Goal: Task Accomplishment & Management: Use online tool/utility

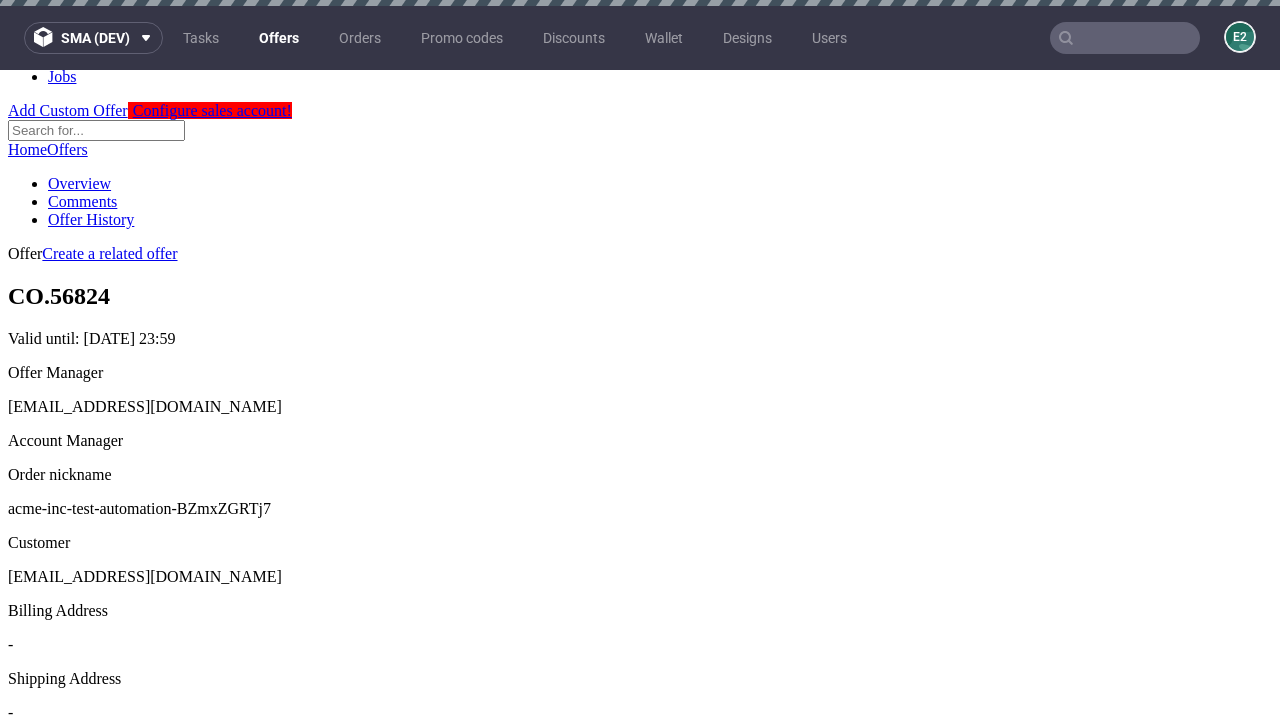
scroll to position [6, 0]
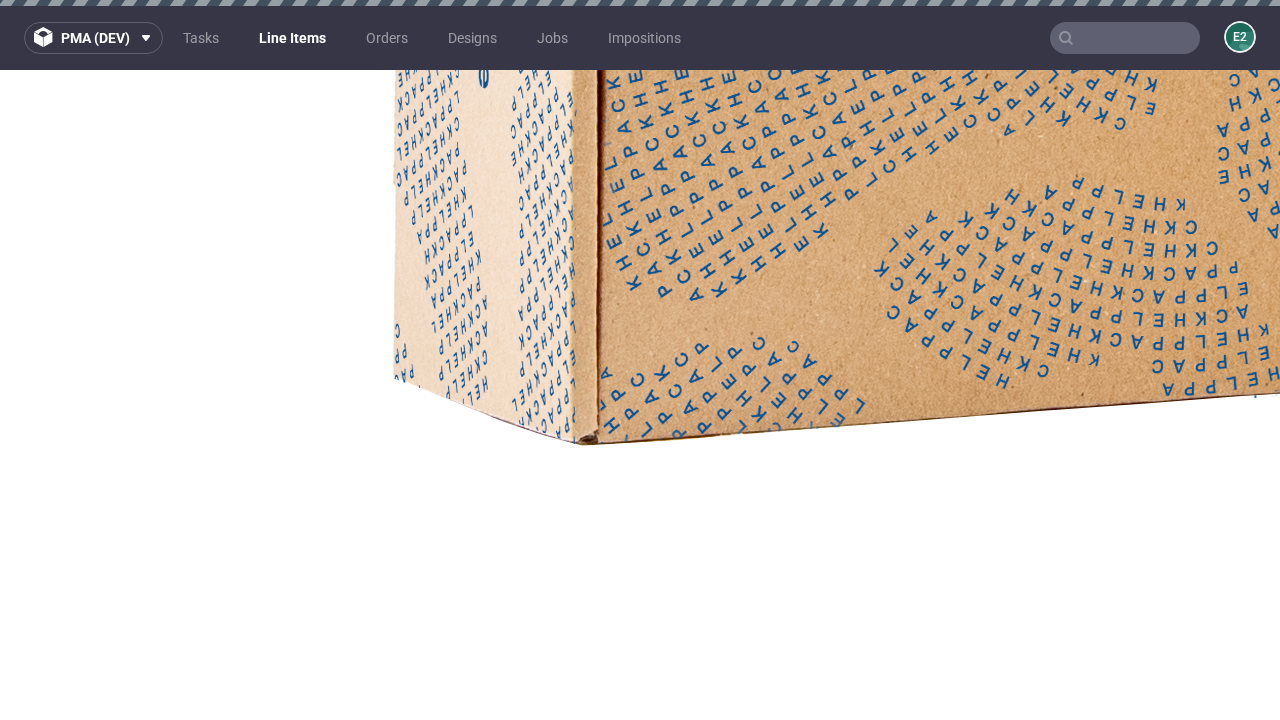
select select "accepted"
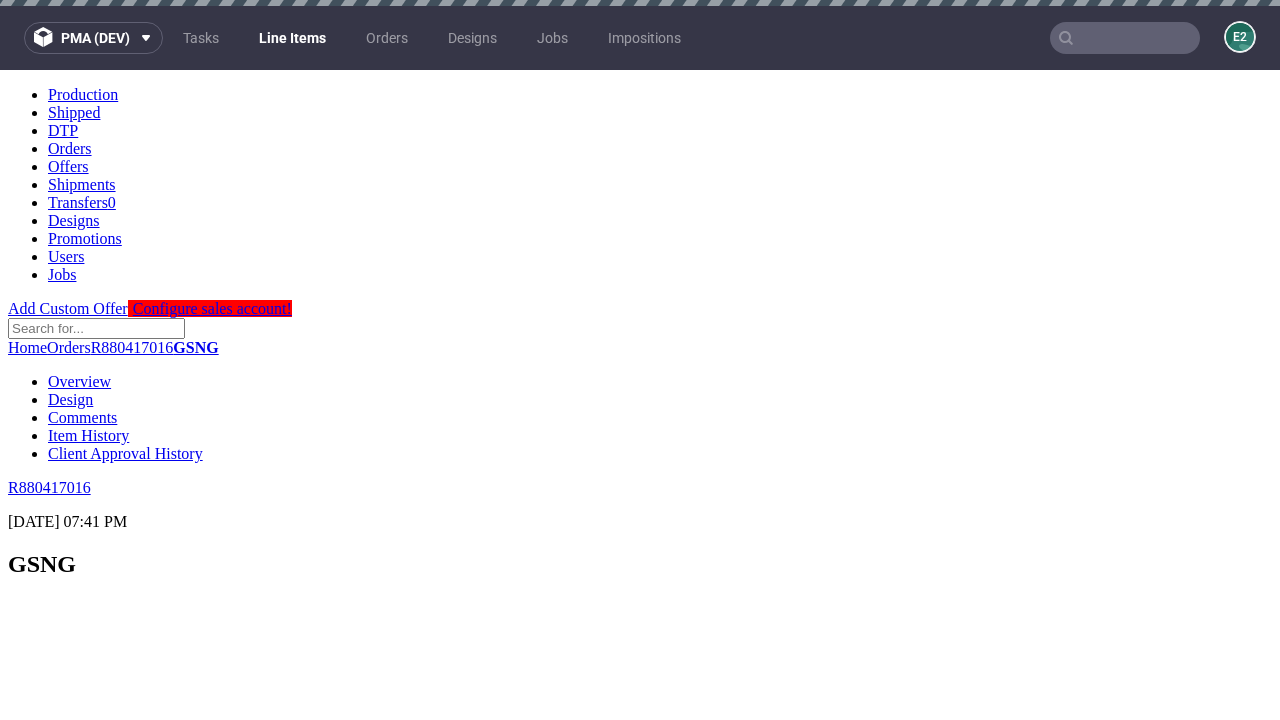
scroll to position [2906, 0]
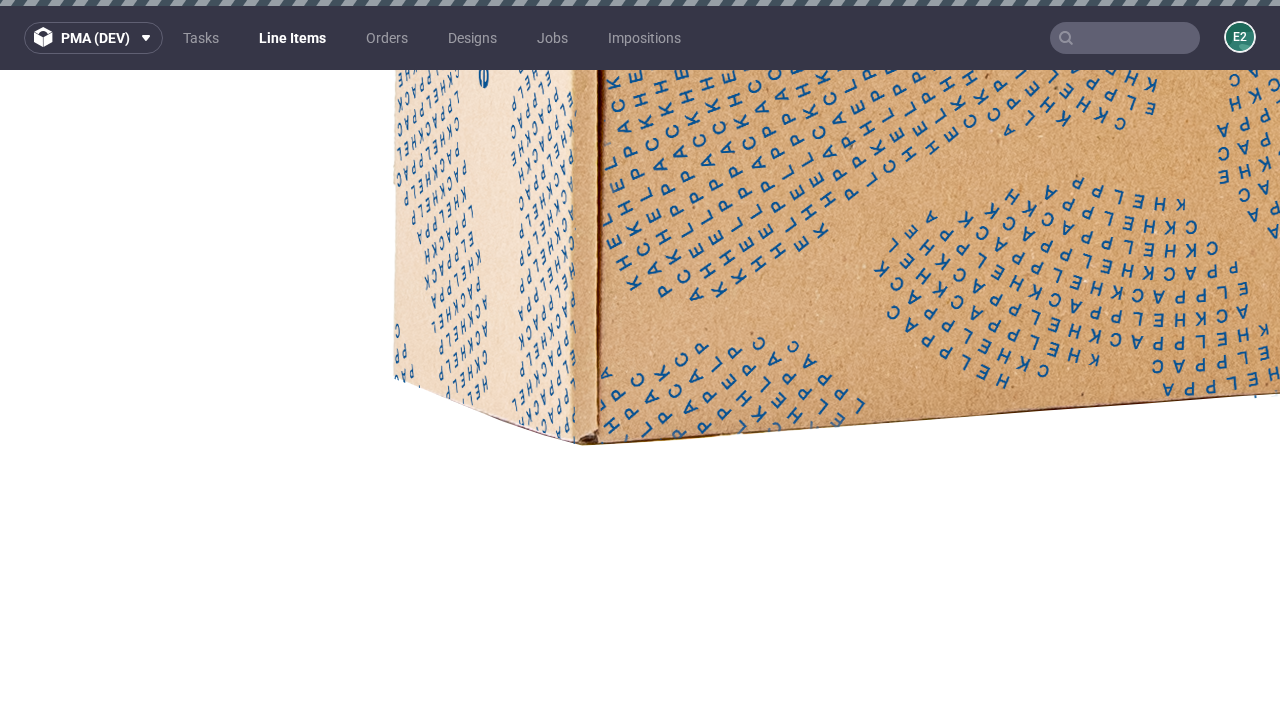
select select "received"
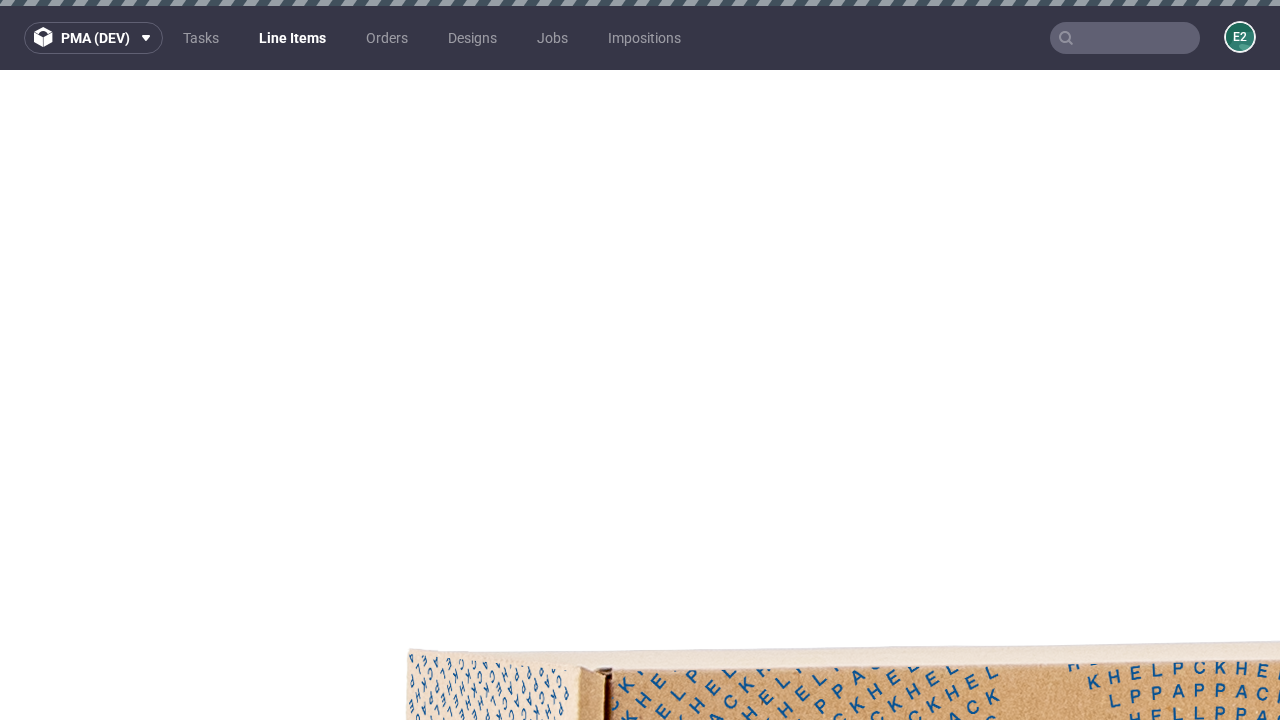
select select "accepted_dtp_issue_reprint"
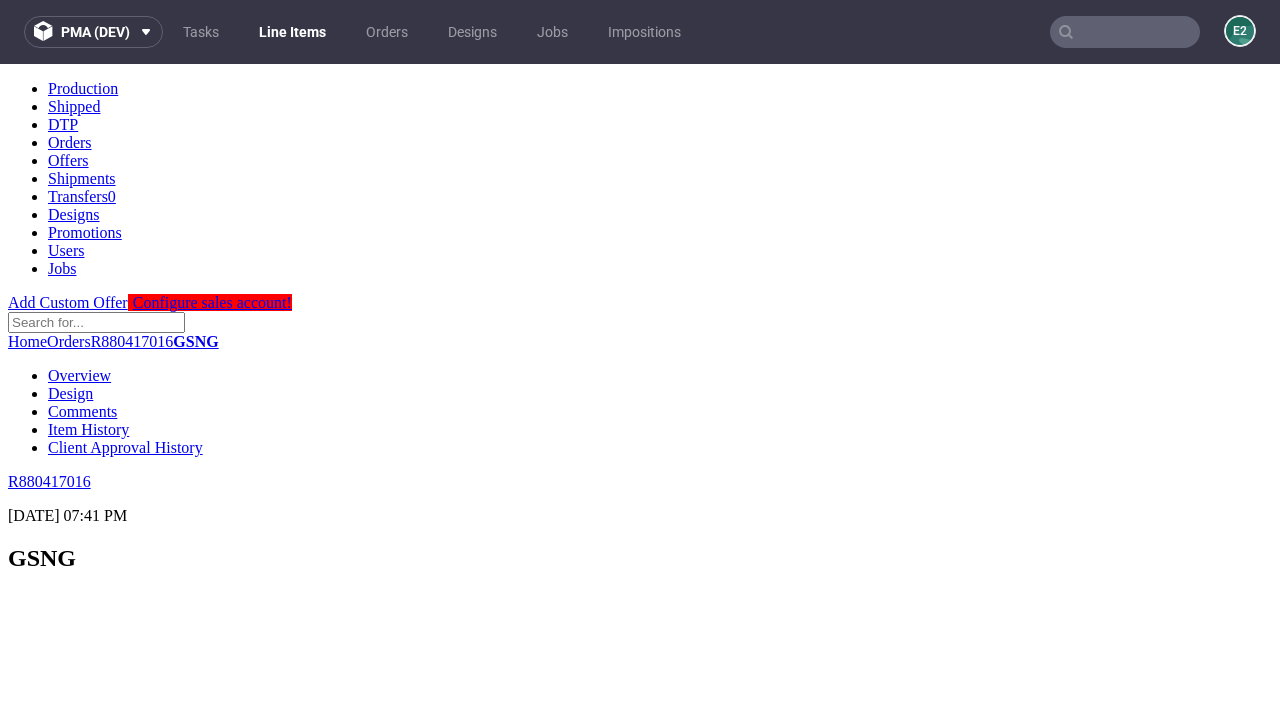
scroll to position [1583, 0]
